Goal: Navigation & Orientation: Find specific page/section

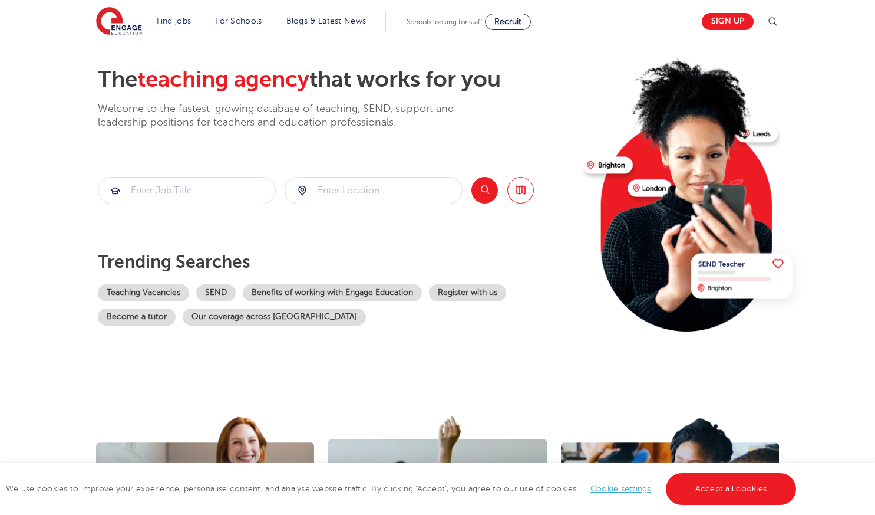
scroll to position [118, 0]
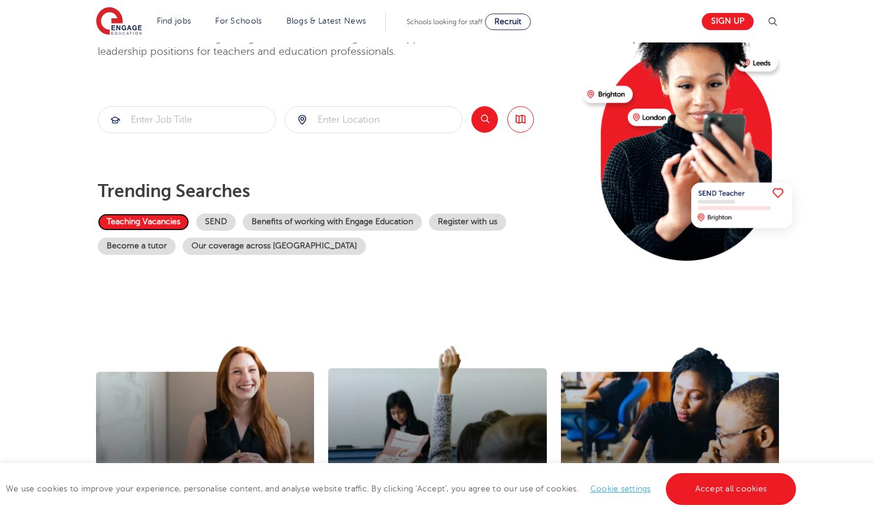
click at [151, 220] on link "Teaching Vacancies" at bounding box center [143, 221] width 91 height 17
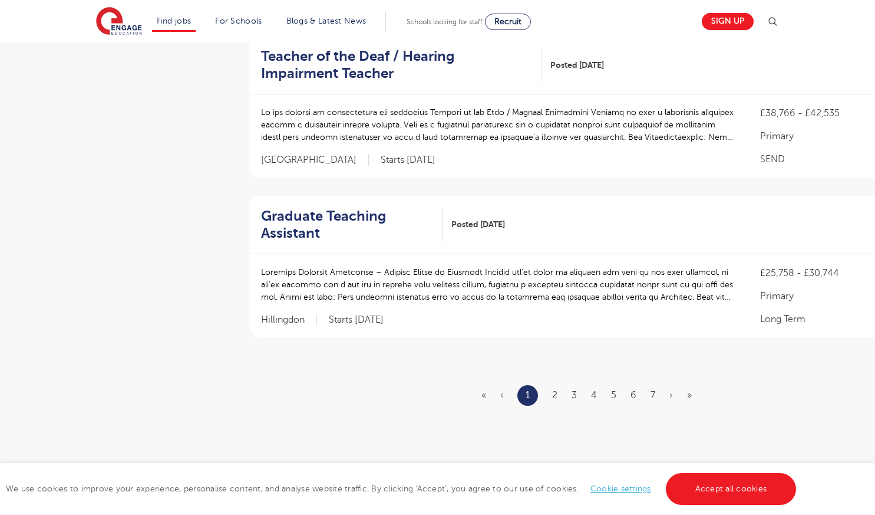
scroll to position [1415, 0]
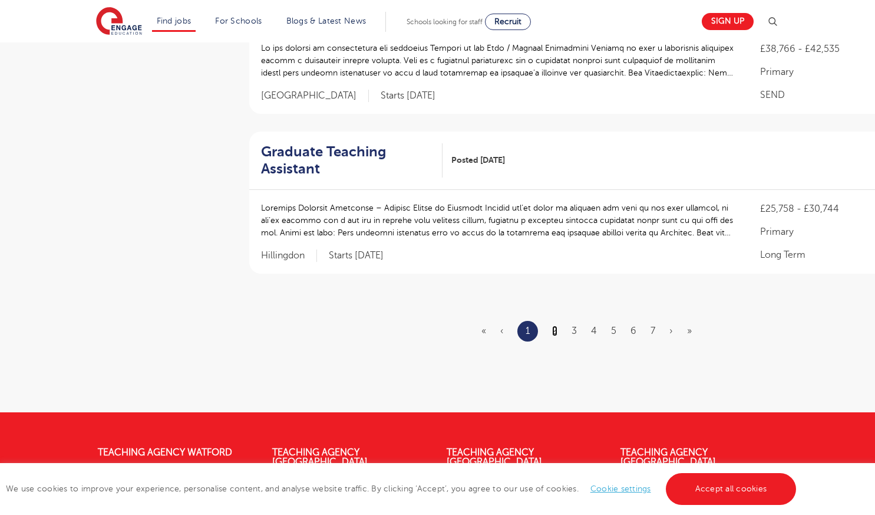
click at [555, 325] on link "2" at bounding box center [554, 330] width 5 height 11
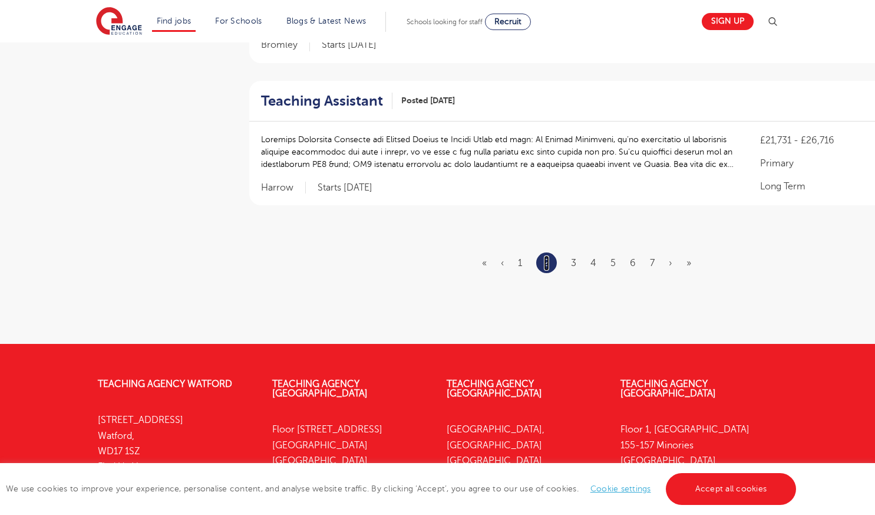
scroll to position [0, 0]
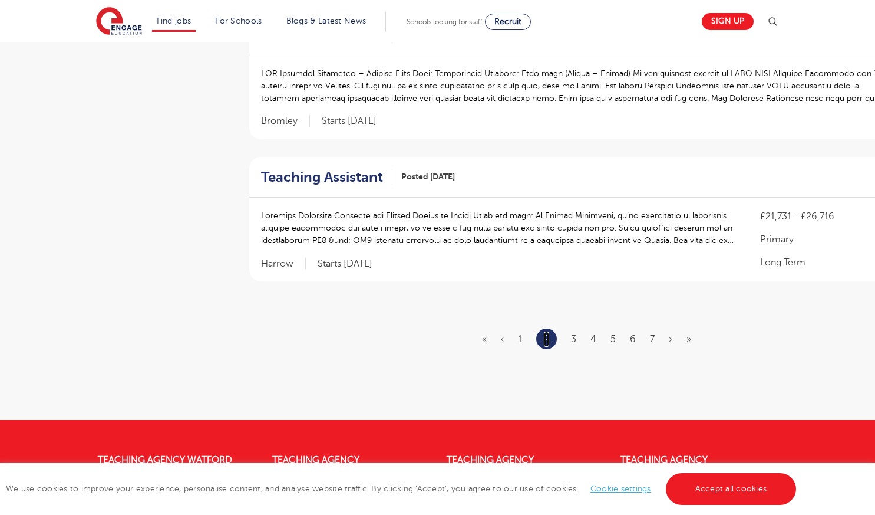
scroll to position [1356, 0]
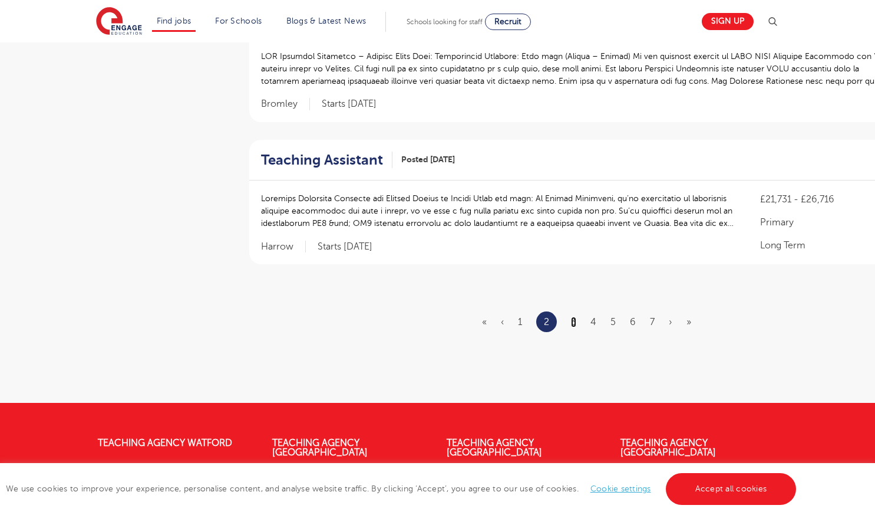
click at [574, 318] on link "3" at bounding box center [573, 322] width 5 height 11
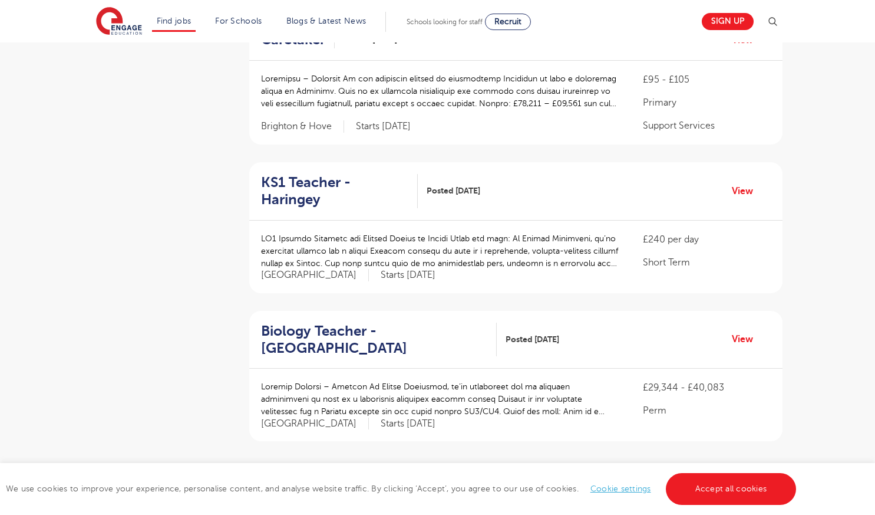
scroll to position [1356, 0]
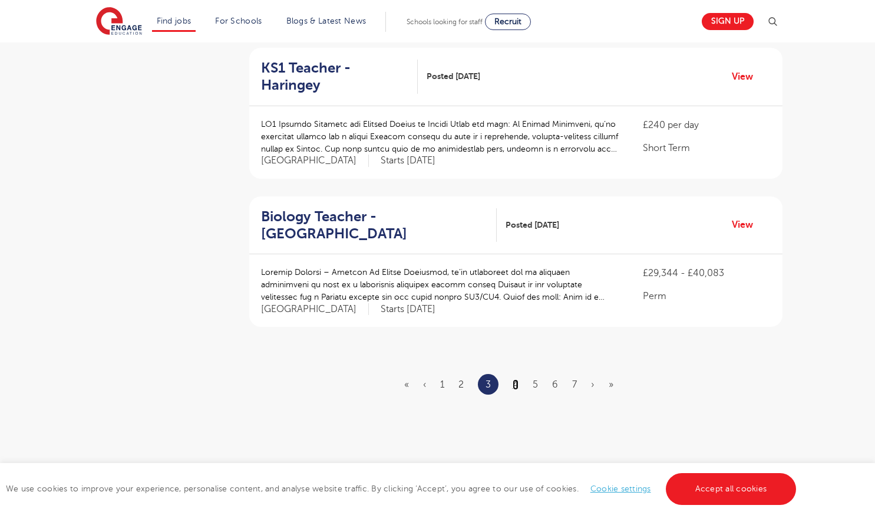
click at [516, 379] on link "4" at bounding box center [516, 384] width 6 height 11
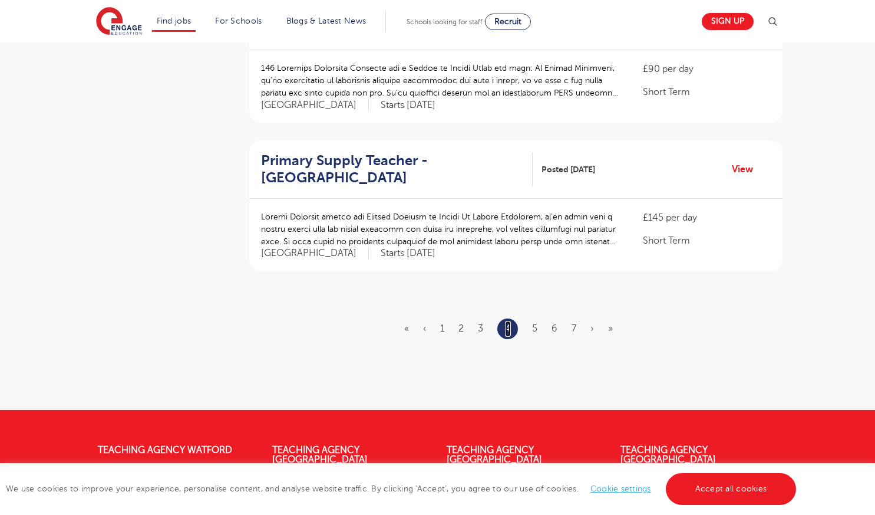
scroll to position [0, 0]
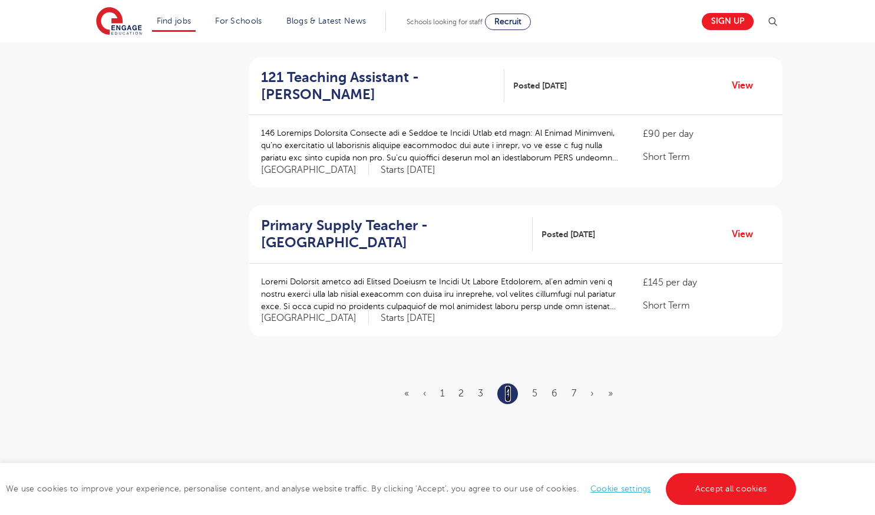
scroll to position [1297, 0]
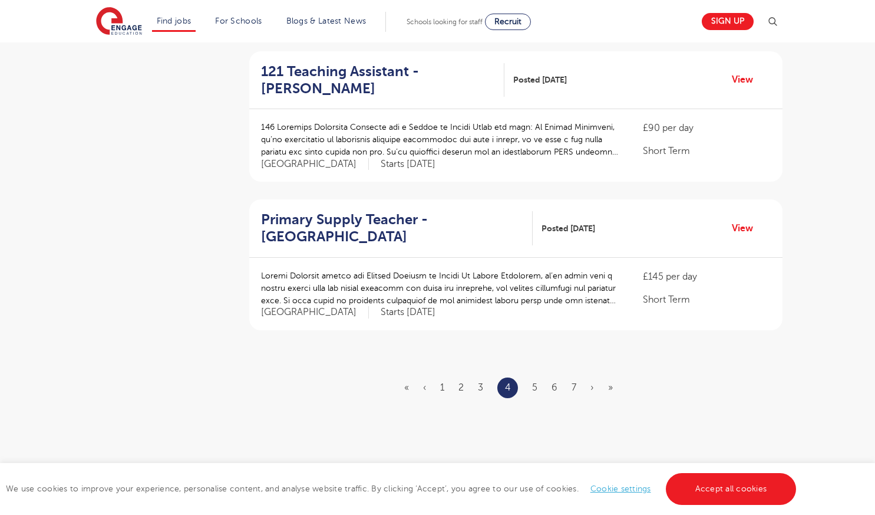
click at [538, 386] on ul "« ‹ 1 2 3 4 5 6 7 › »" at bounding box center [515, 387] width 223 height 21
click at [536, 388] on link "5" at bounding box center [534, 387] width 5 height 11
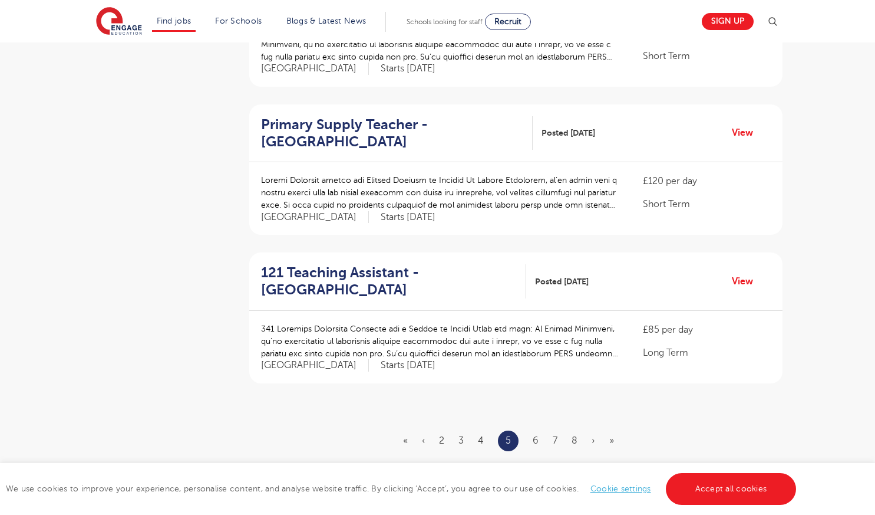
scroll to position [1297, 0]
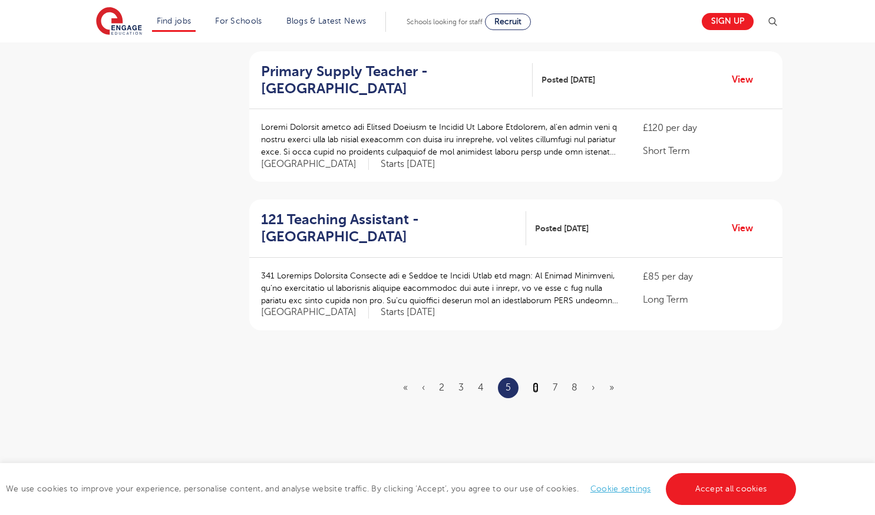
click at [537, 382] on link "6" at bounding box center [536, 387] width 6 height 11
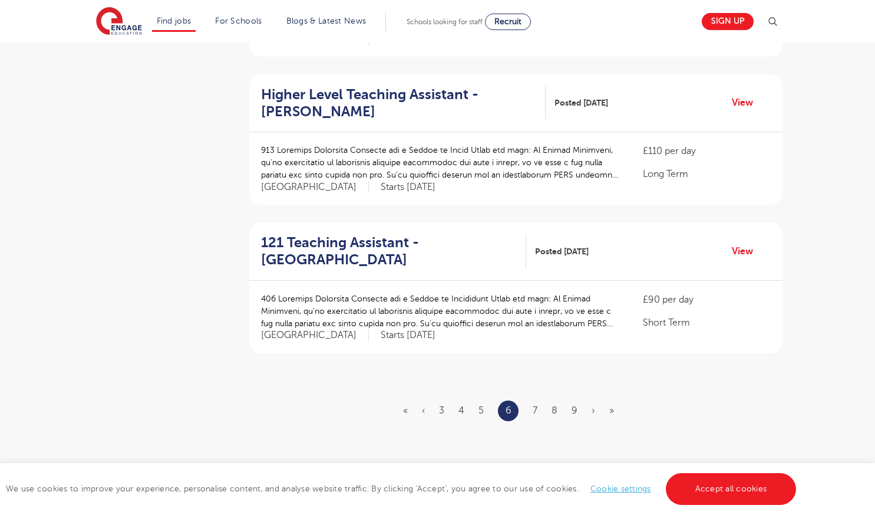
scroll to position [1297, 0]
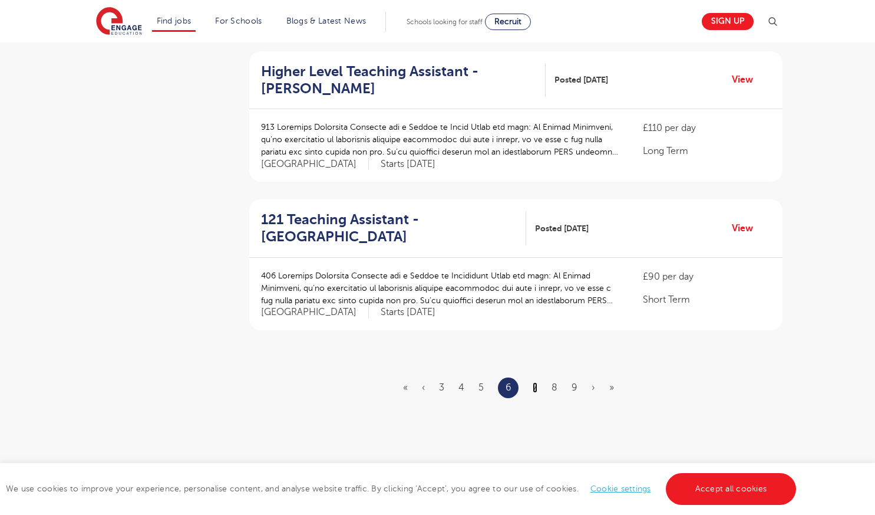
click at [538, 382] on link "7" at bounding box center [535, 387] width 5 height 11
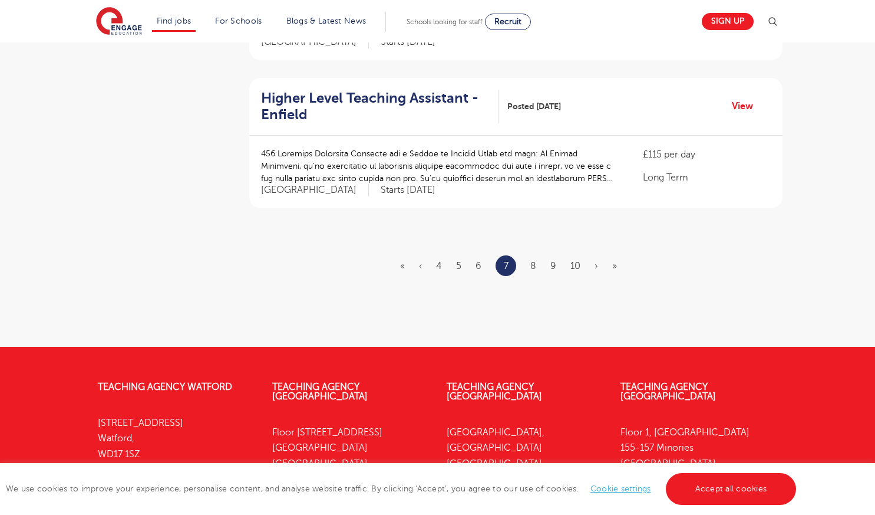
scroll to position [1415, 0]
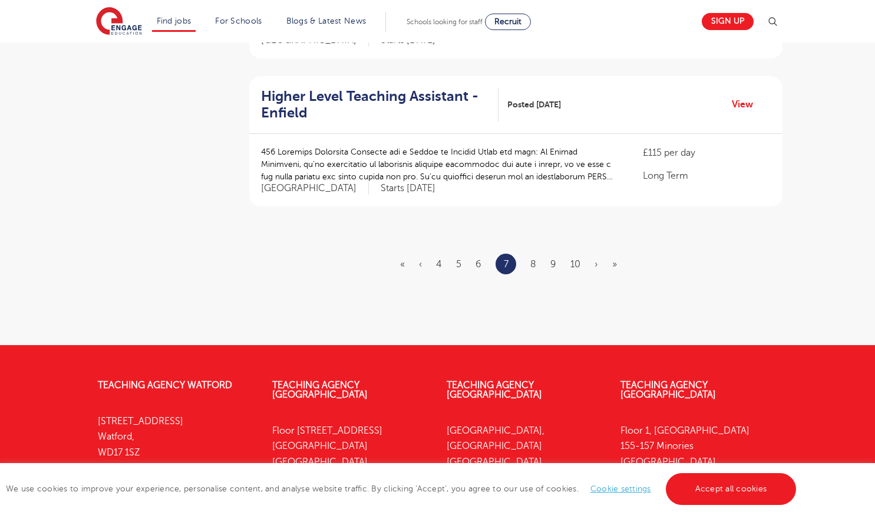
click at [537, 265] on ul "« ‹ 4 5 6 7 8 9 10 › »" at bounding box center [515, 263] width 231 height 21
click at [532, 264] on link "8" at bounding box center [534, 264] width 6 height 11
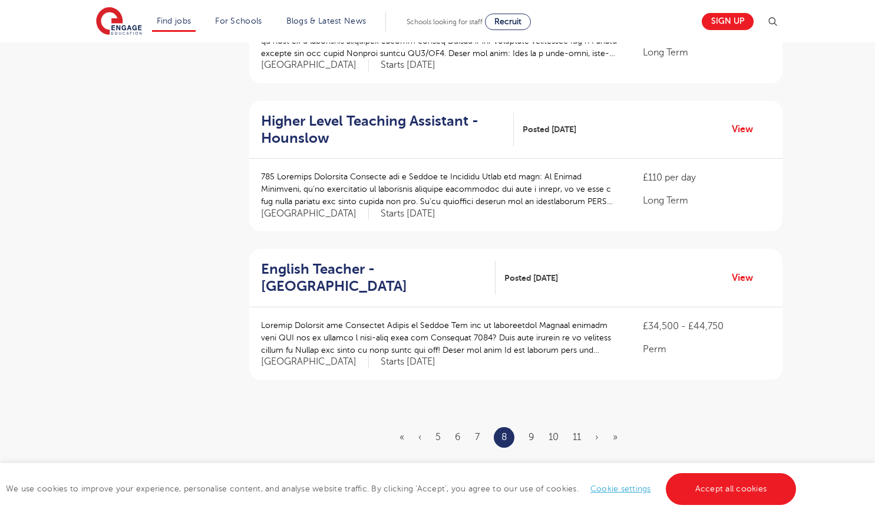
scroll to position [1297, 0]
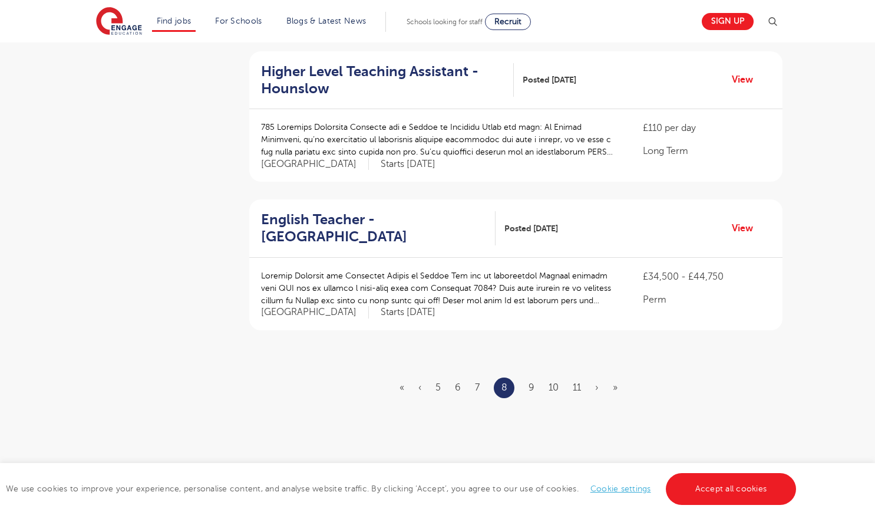
click at [559, 377] on ul "« ‹ 5 6 7 8 9 10 11 › »" at bounding box center [516, 387] width 232 height 21
click at [555, 382] on link "10" at bounding box center [554, 387] width 10 height 11
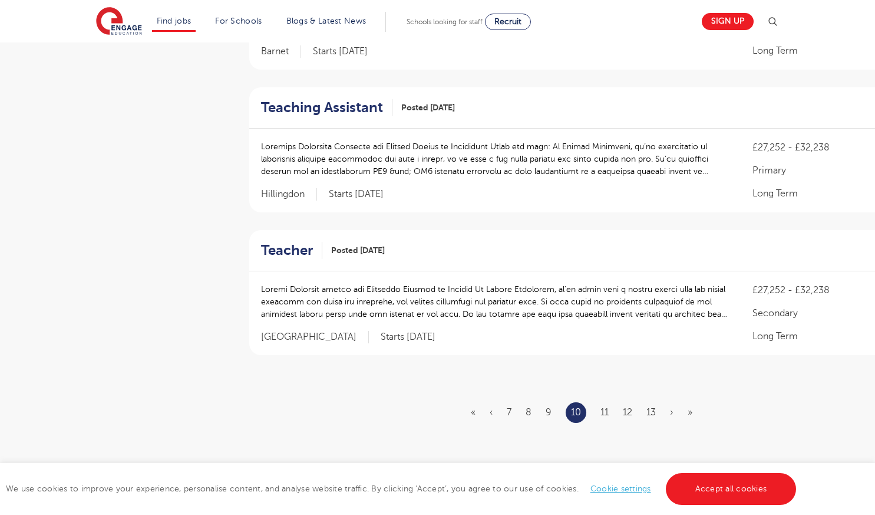
scroll to position [1238, 0]
click at [625, 406] on link "12" at bounding box center [627, 411] width 9 height 11
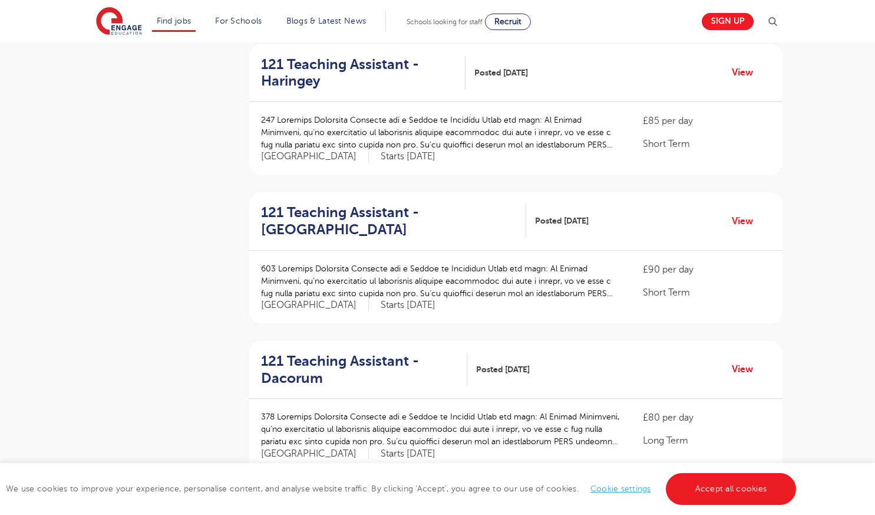
scroll to position [413, 0]
